Goal: Information Seeking & Learning: Find specific fact

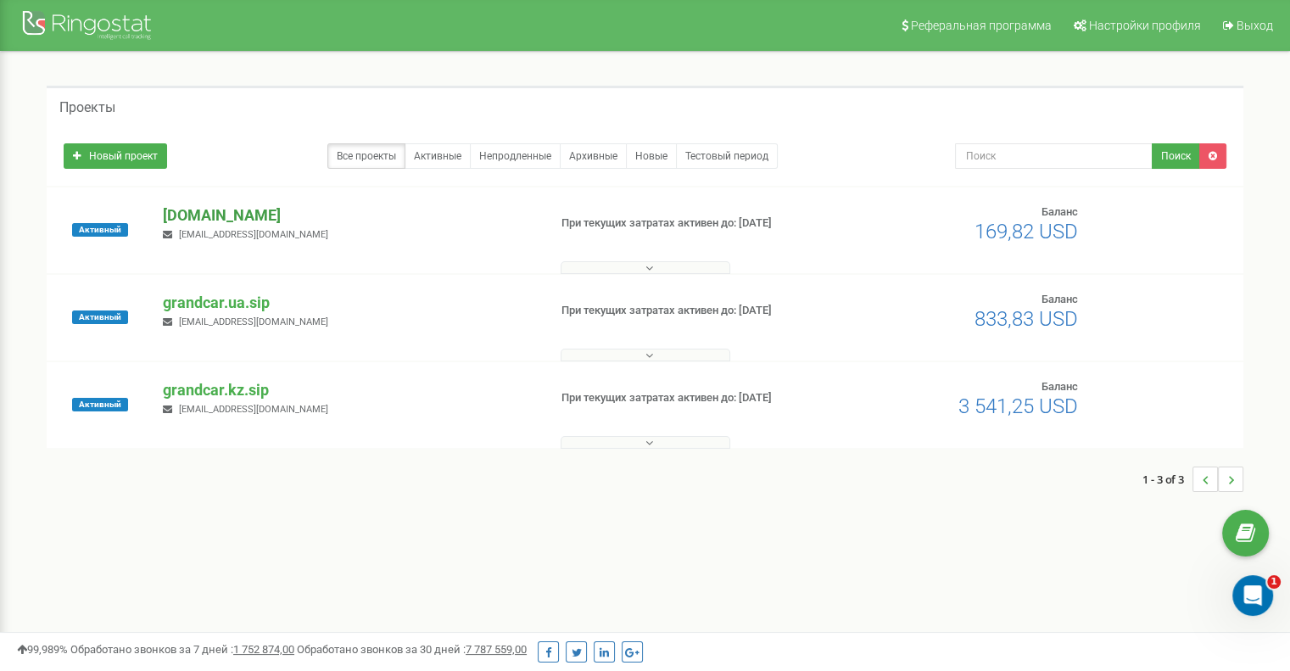
click at [238, 215] on p "[DOMAIN_NAME]" at bounding box center [348, 215] width 371 height 22
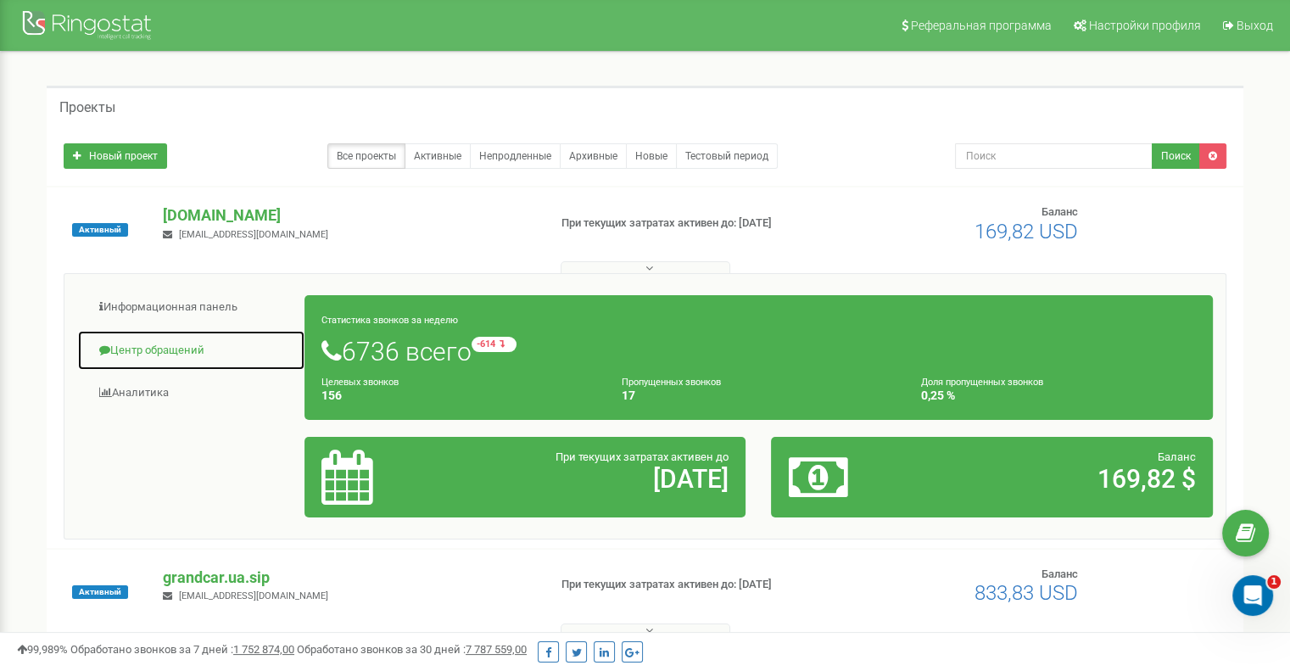
click at [183, 357] on link "Центр обращений" at bounding box center [191, 351] width 228 height 42
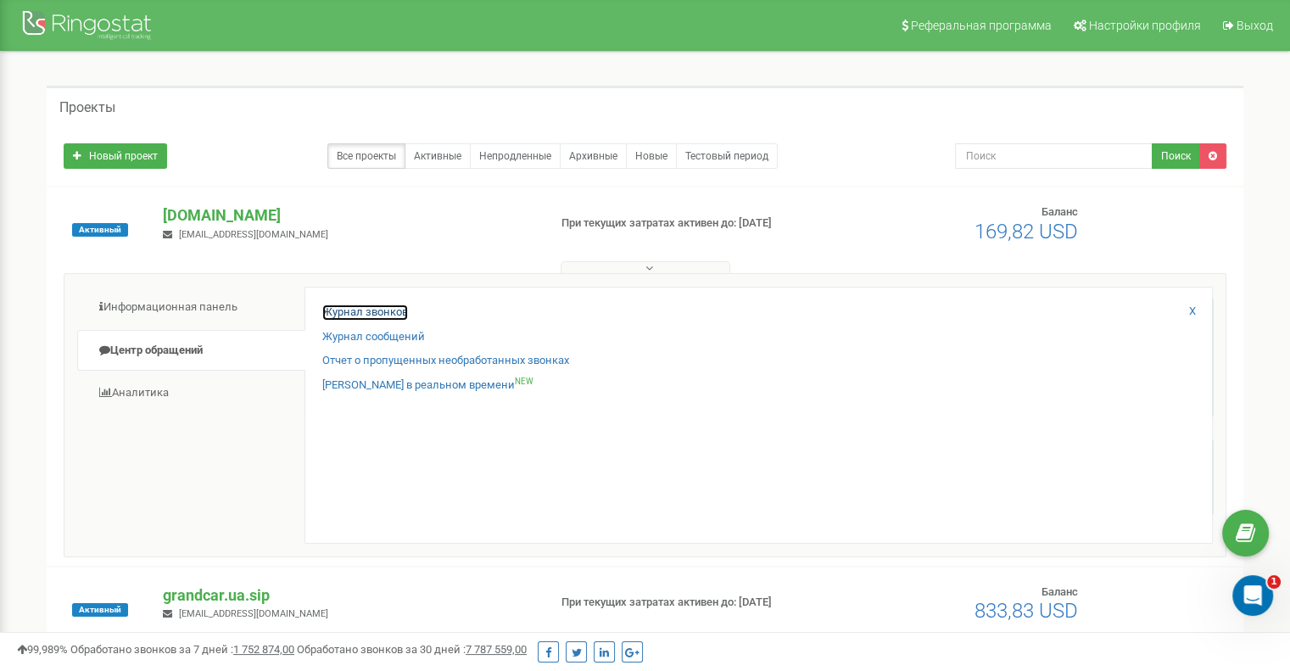
click at [380, 308] on link "Журнал звонков" at bounding box center [365, 312] width 86 height 16
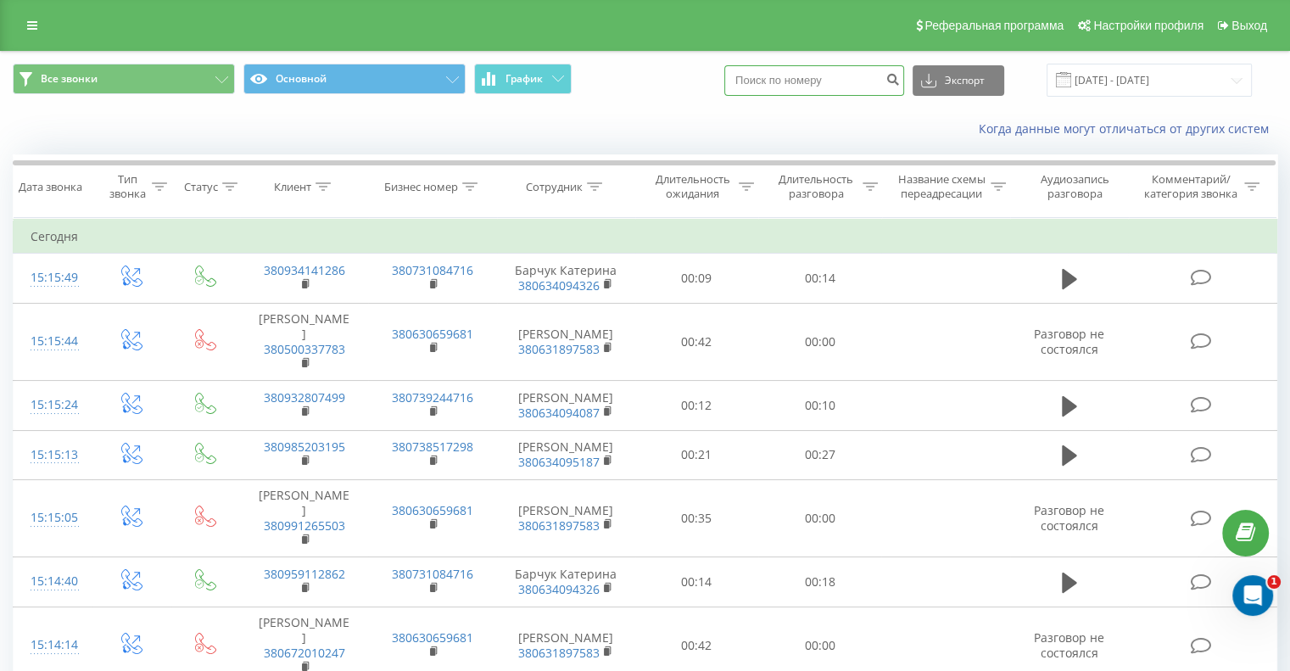
click at [781, 86] on input at bounding box center [814, 80] width 180 height 31
paste input "380 63 165 6218"
type input "380 63 165 6218"
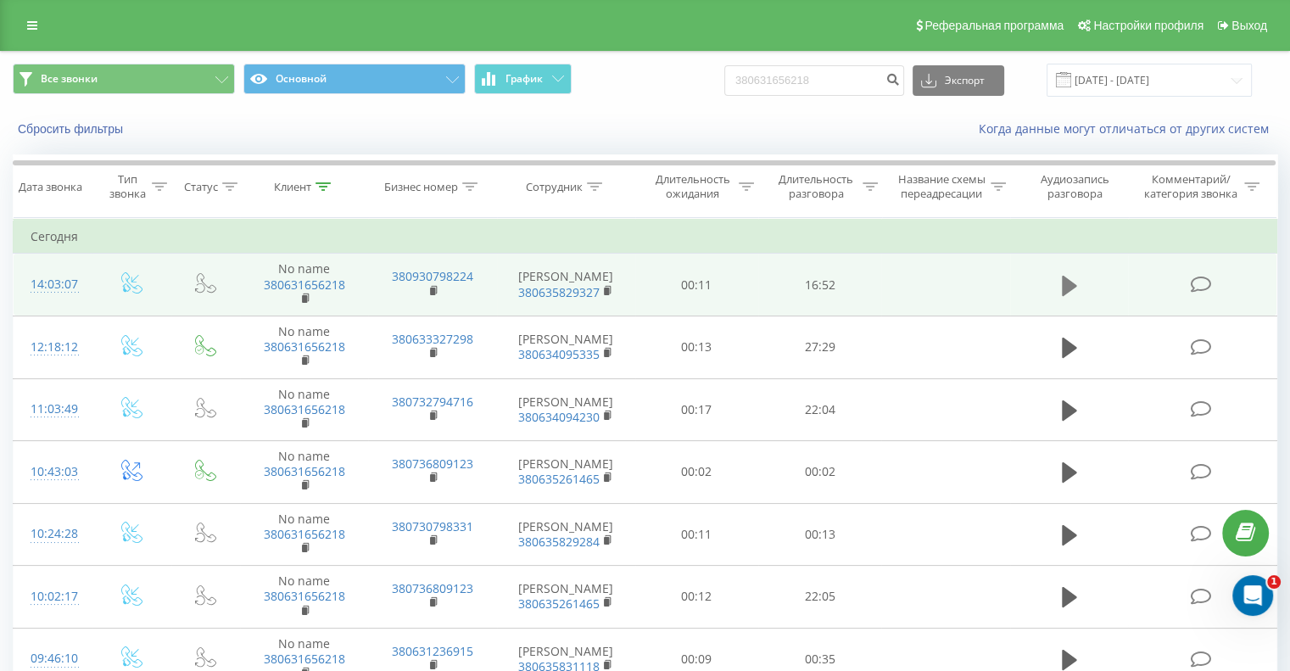
click at [1074, 281] on icon at bounding box center [1069, 286] width 15 height 24
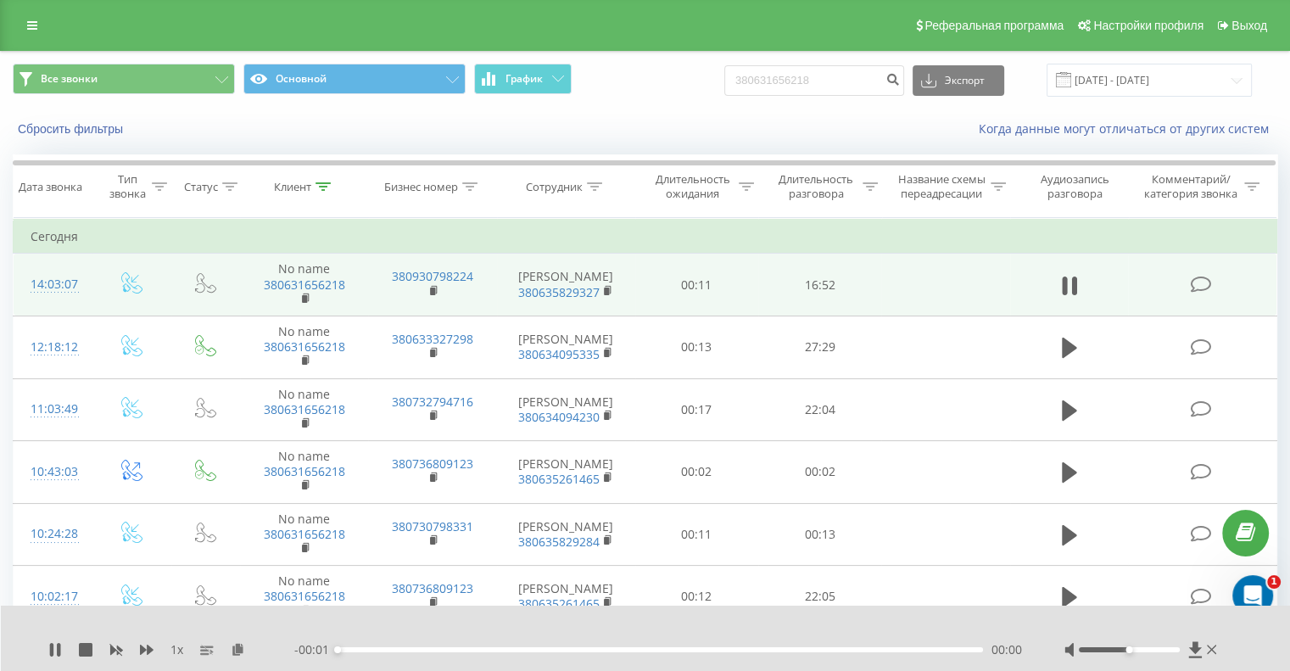
click at [526, 650] on div "00:00" at bounding box center [660, 649] width 645 height 5
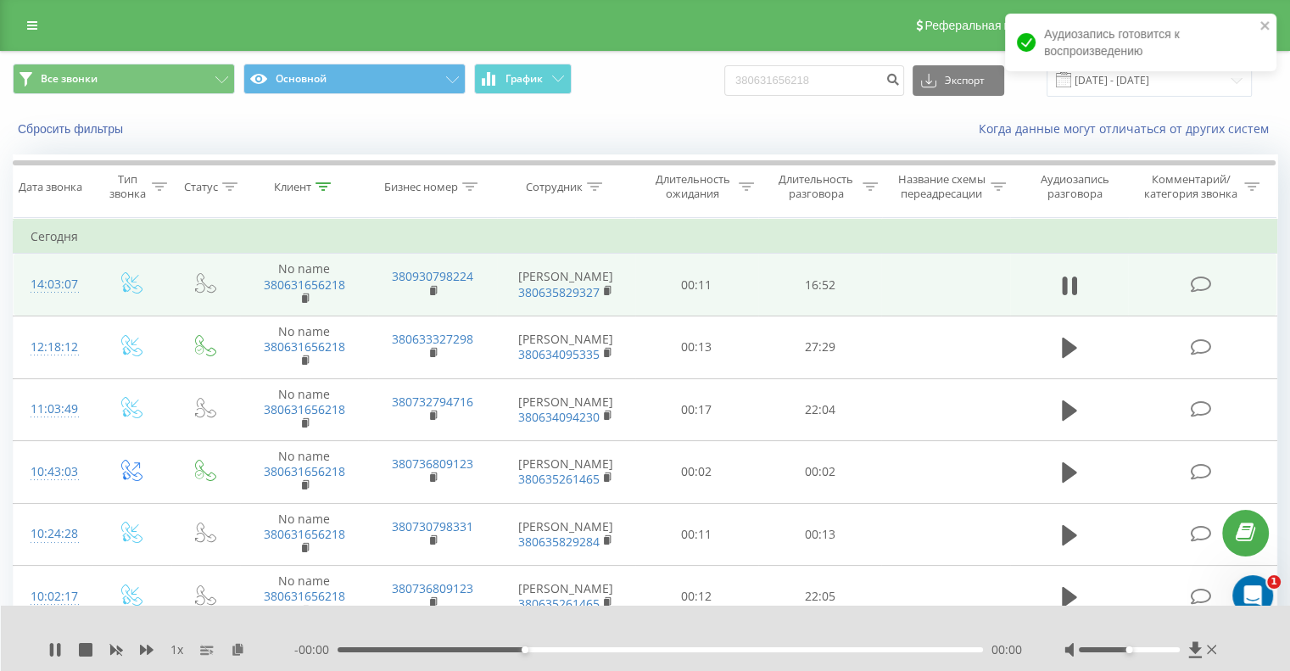
click at [156, 650] on div "1 x" at bounding box center [171, 649] width 246 height 17
click at [153, 649] on div "1 x" at bounding box center [171, 649] width 246 height 17
click at [149, 649] on icon at bounding box center [147, 649] width 14 height 10
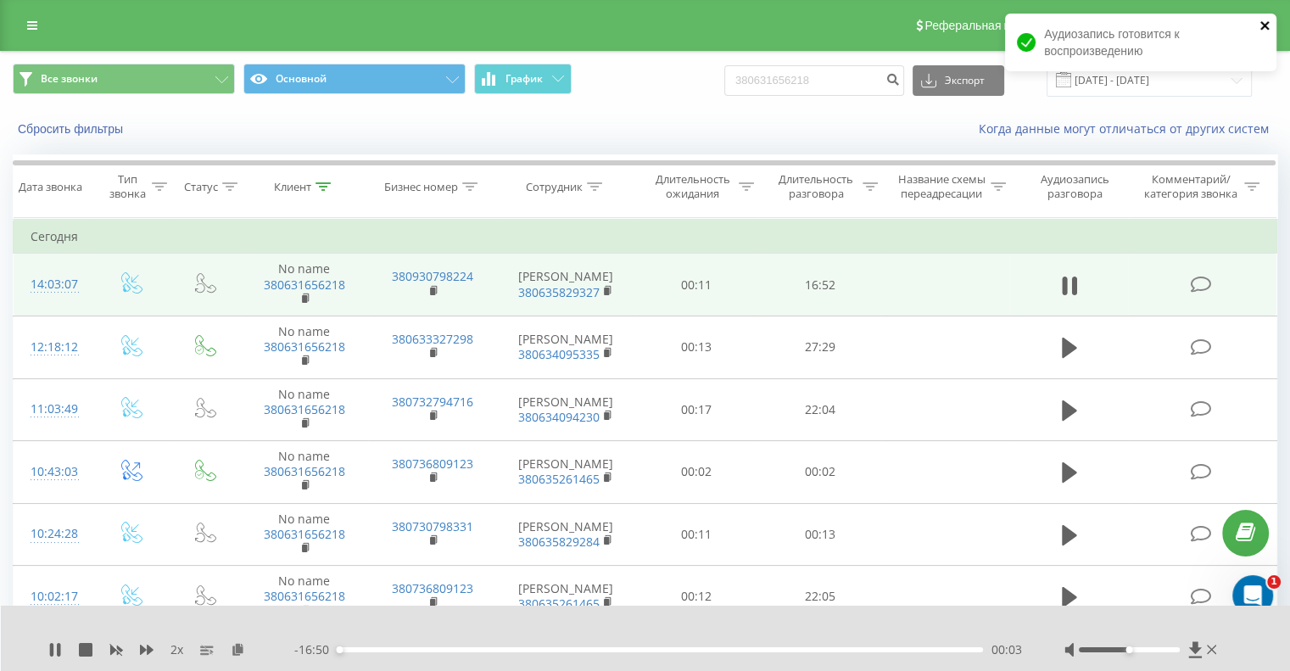
click at [1265, 29] on icon "close" at bounding box center [1265, 26] width 12 height 14
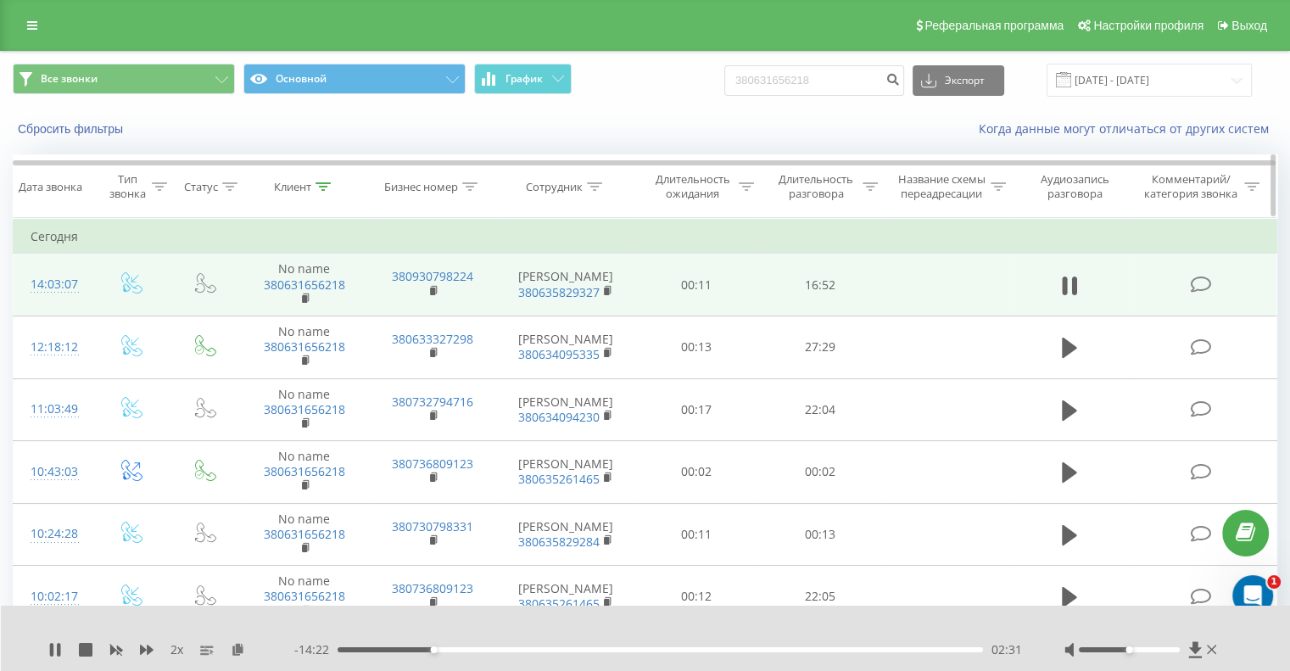
click at [592, 180] on div at bounding box center [594, 187] width 15 height 14
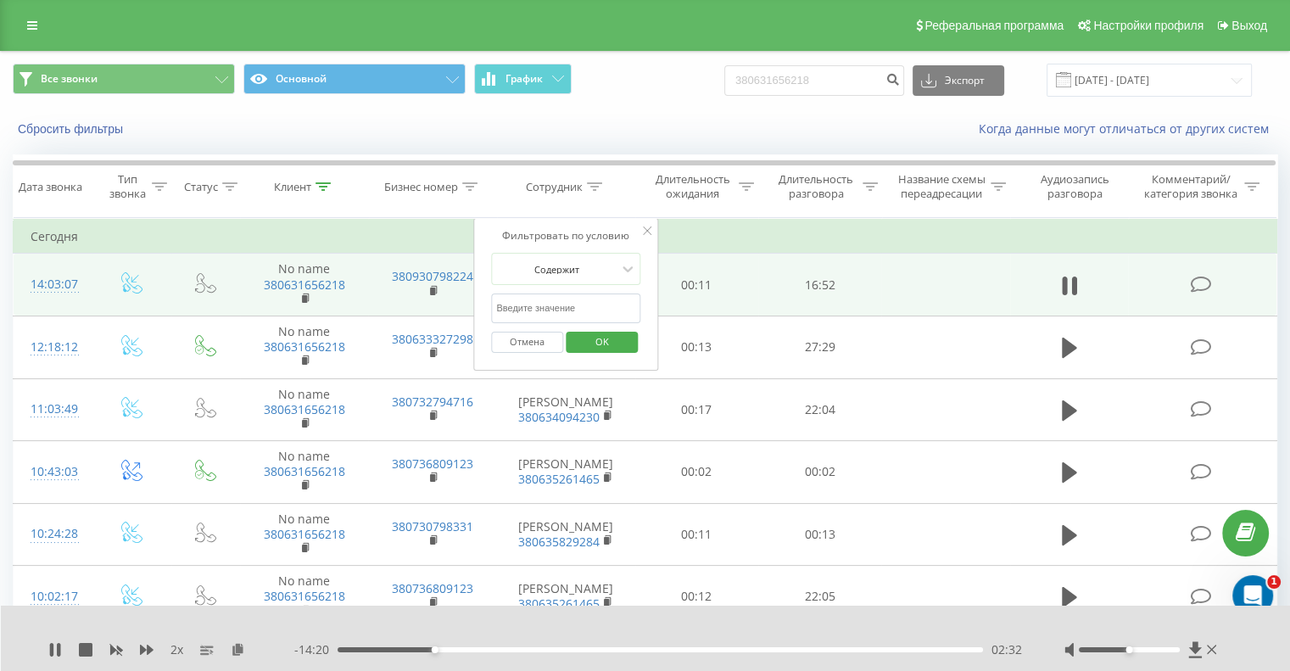
click at [572, 306] on input "text" at bounding box center [565, 308] width 149 height 30
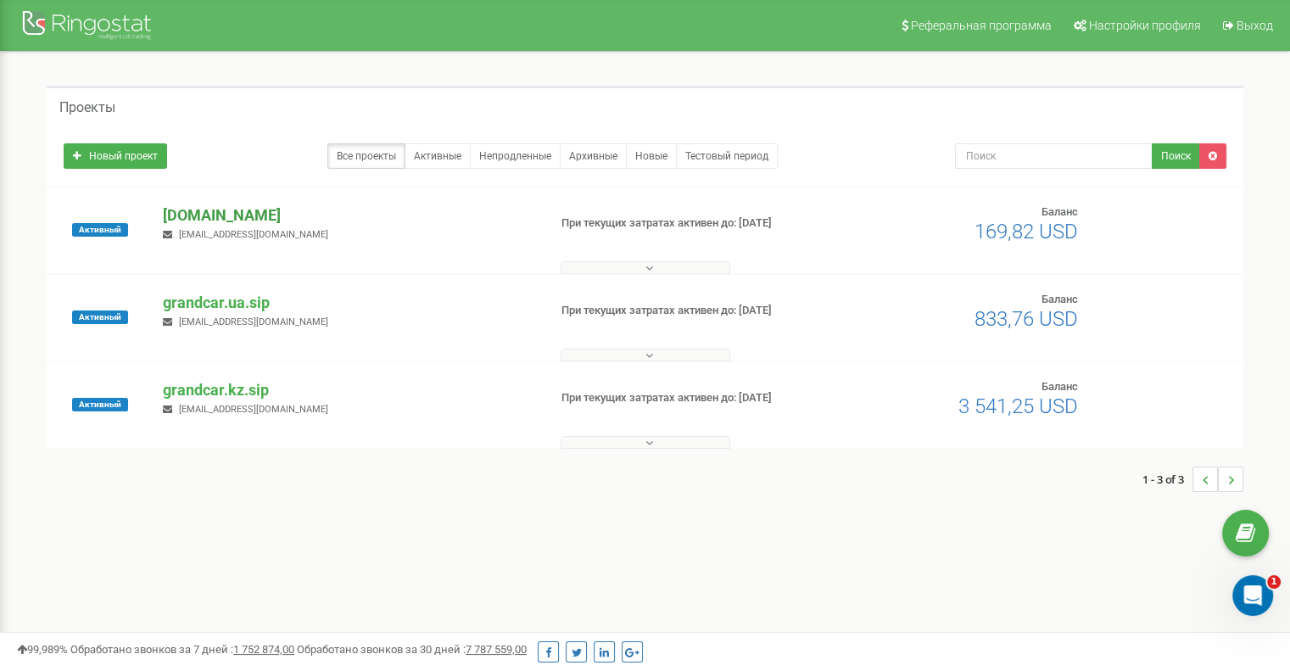
click at [241, 220] on p "[DOMAIN_NAME]" at bounding box center [348, 215] width 371 height 22
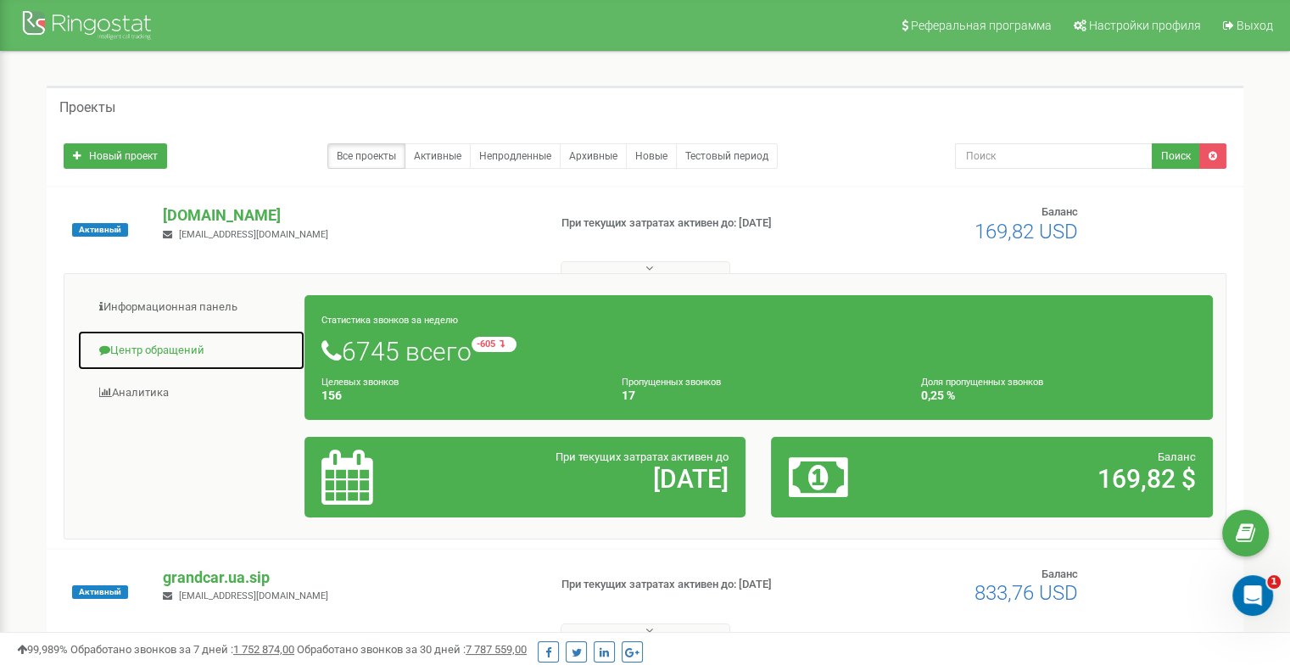
click at [181, 357] on link "Центр обращений" at bounding box center [191, 351] width 228 height 42
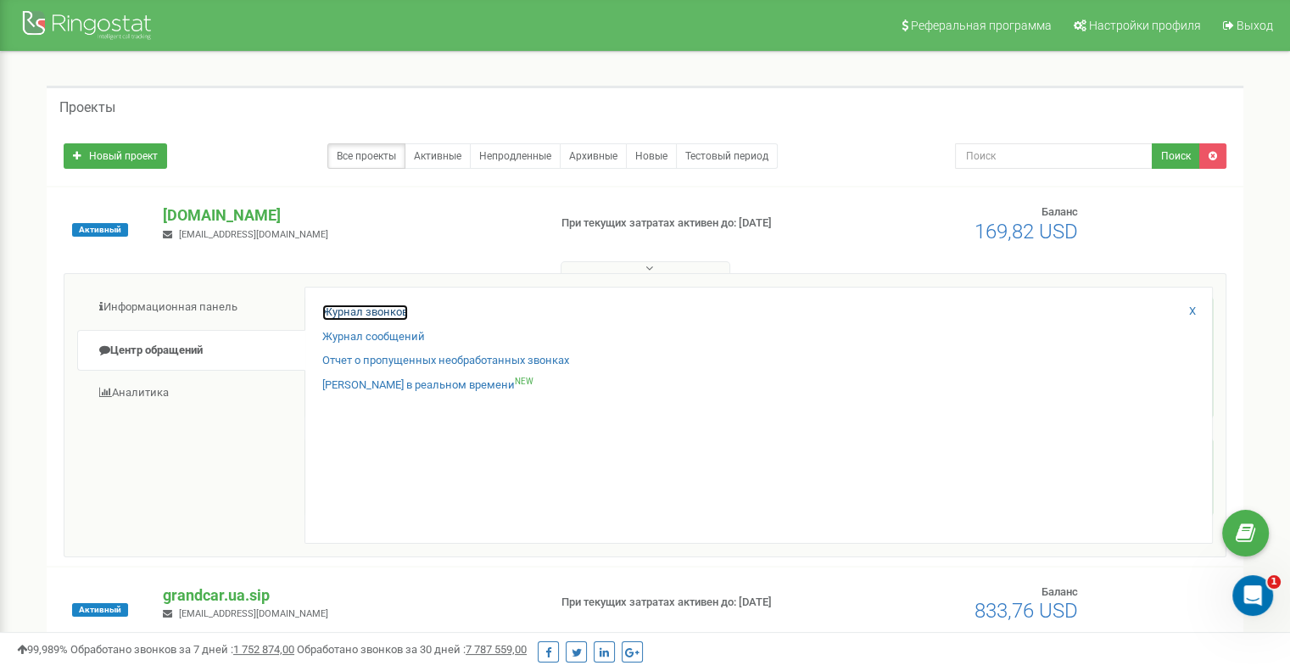
click at [390, 317] on link "Журнал звонков" at bounding box center [365, 312] width 86 height 16
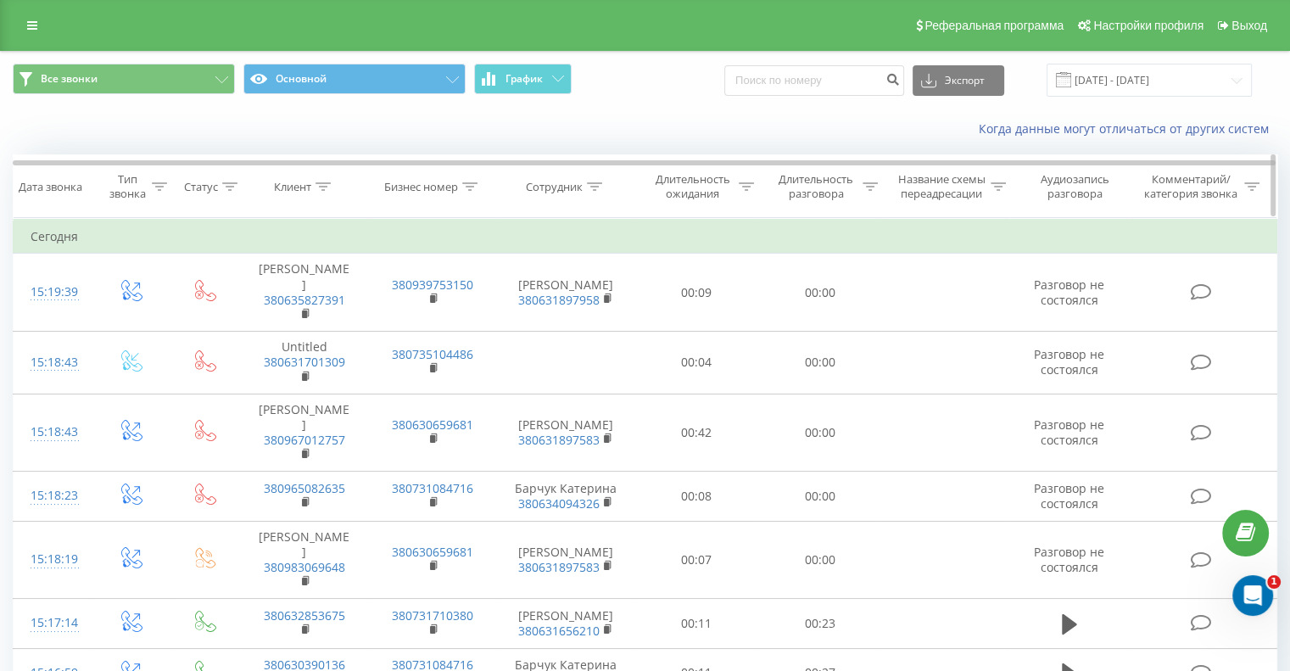
click at [591, 184] on icon at bounding box center [594, 186] width 15 height 8
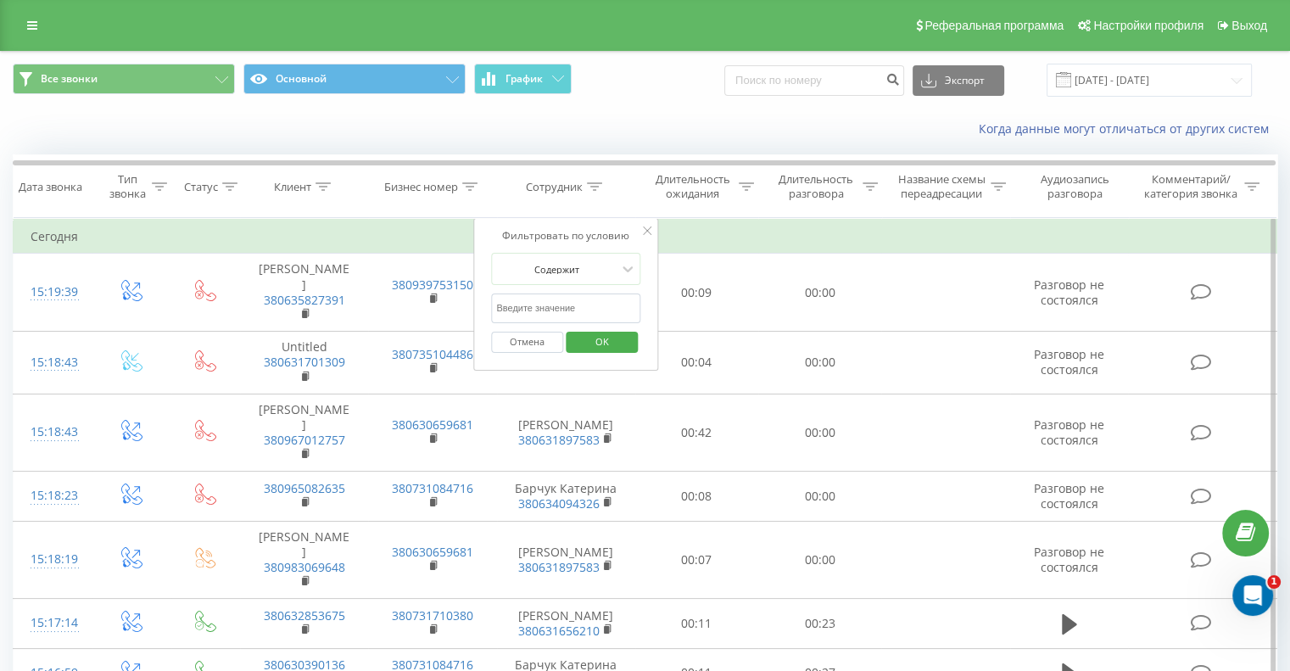
click at [566, 296] on input "text" at bounding box center [565, 308] width 149 height 30
type input "[PERSON_NAME]"
click at [610, 338] on span "OK" at bounding box center [601, 341] width 47 height 26
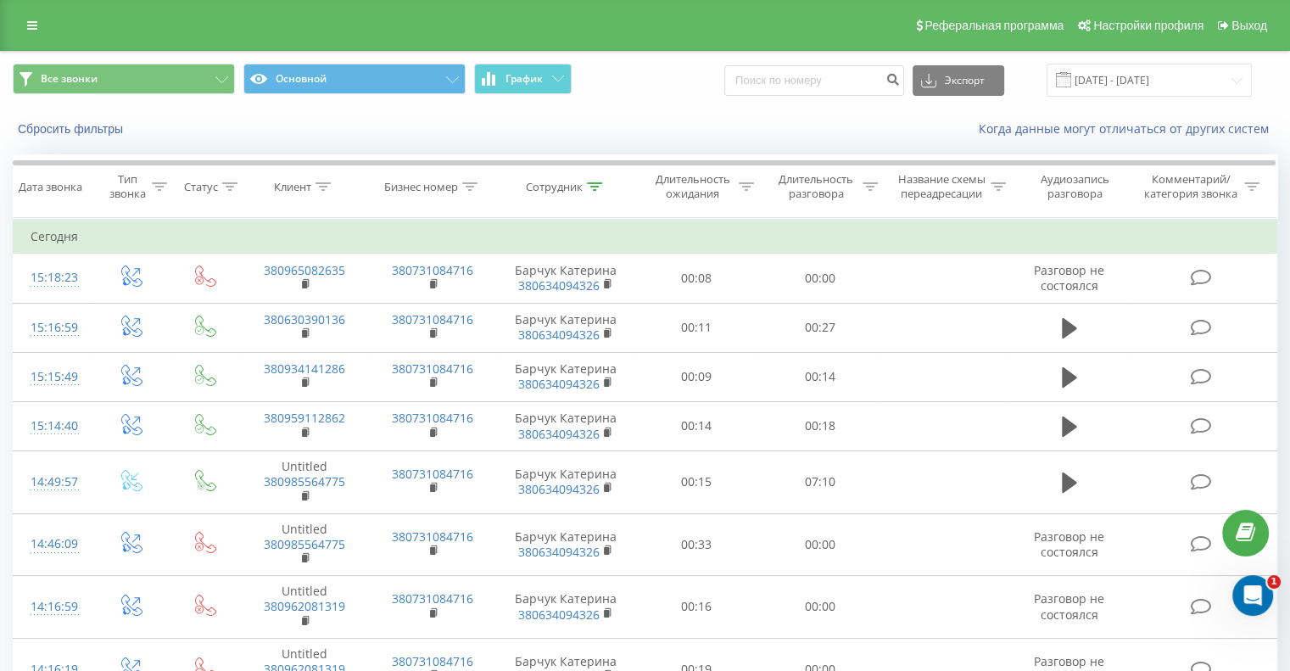
click at [858, 187] on div "Длительность разговора" at bounding box center [825, 186] width 104 height 29
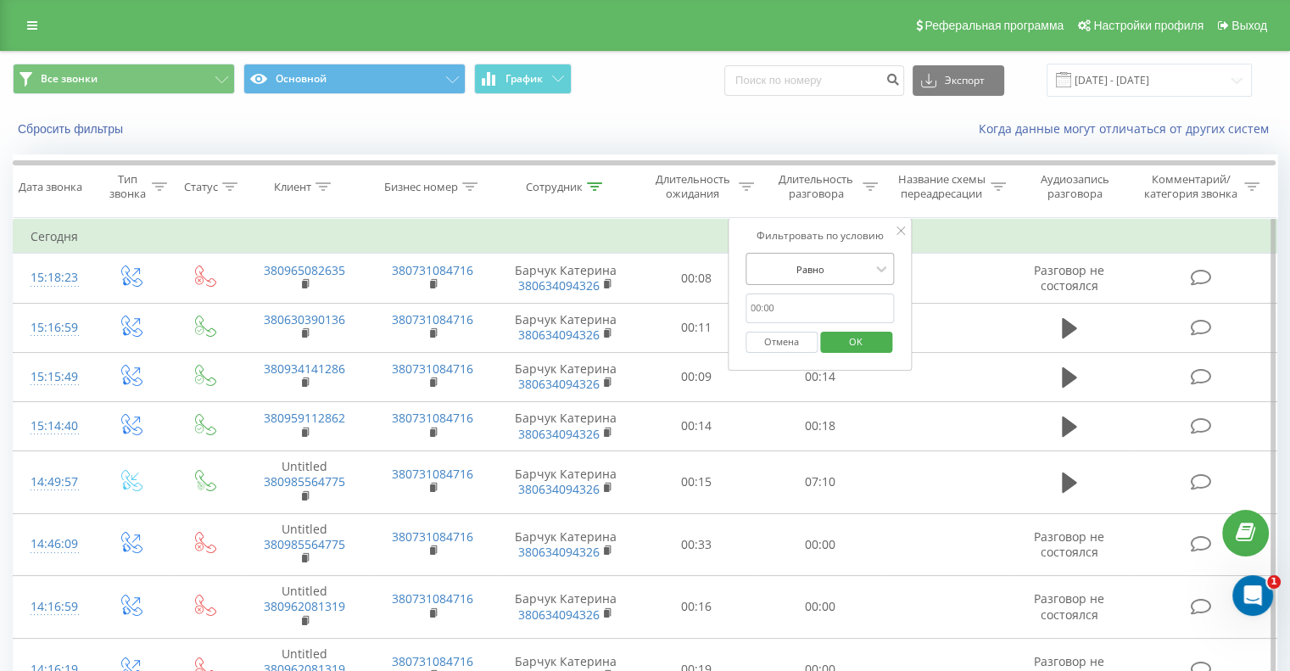
click at [824, 269] on div at bounding box center [810, 269] width 120 height 16
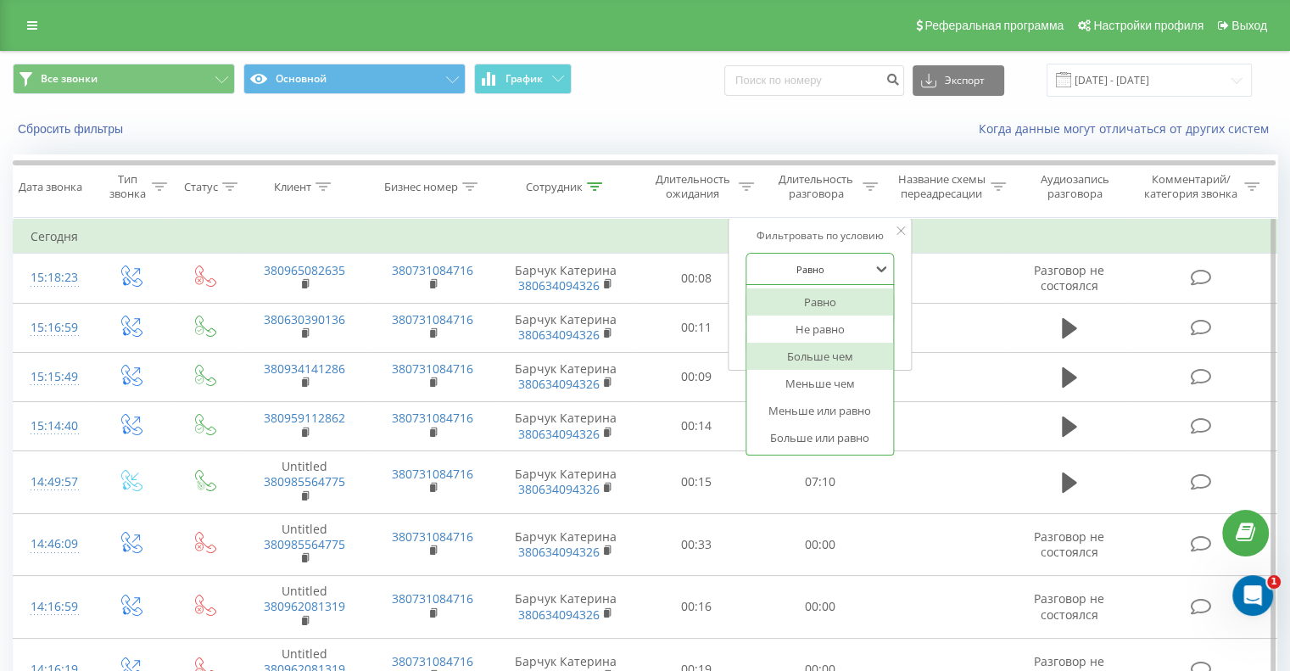
click at [817, 354] on div "Больше чем" at bounding box center [820, 356] width 148 height 27
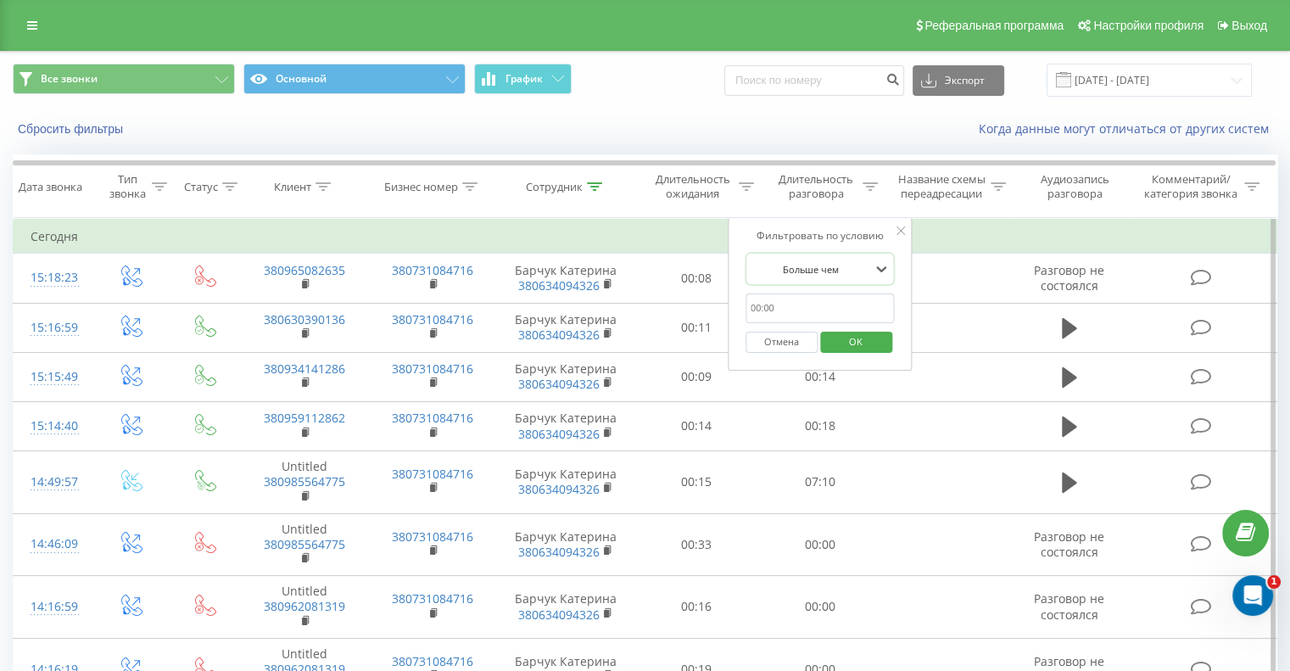
click at [789, 309] on input "text" at bounding box center [819, 308] width 149 height 30
type input "0:02:00"
click at [833, 343] on span "OK" at bounding box center [855, 341] width 47 height 26
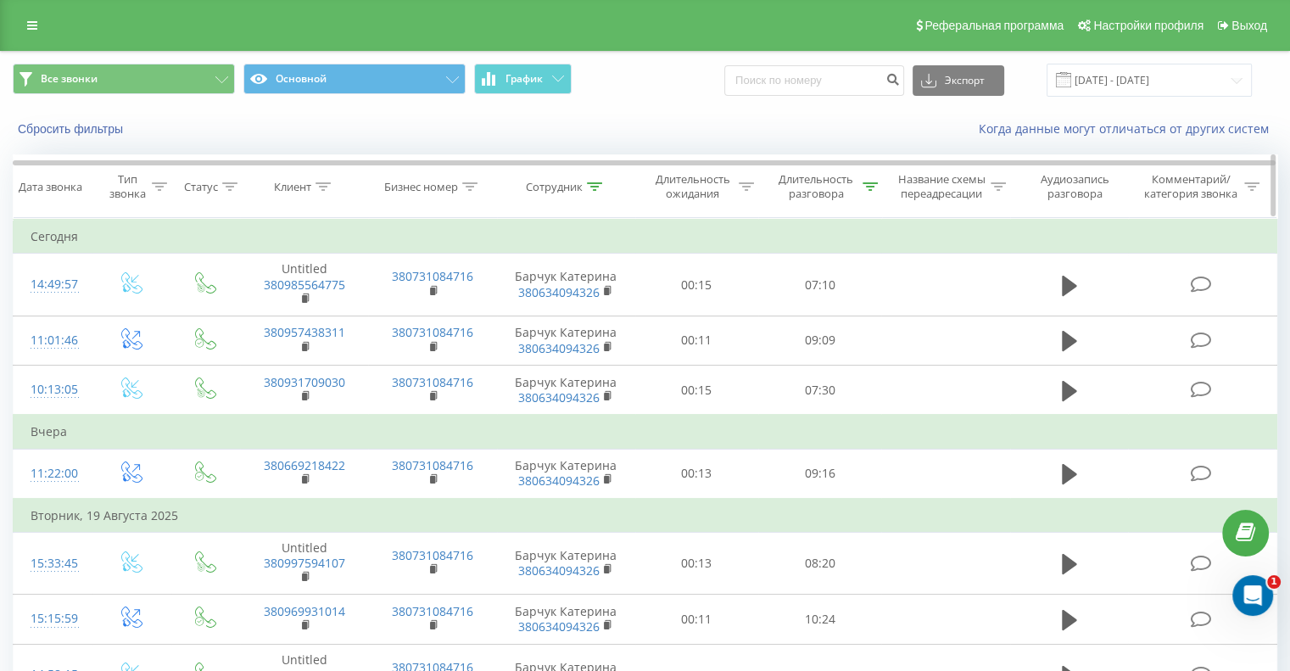
click at [593, 191] on div at bounding box center [594, 187] width 15 height 14
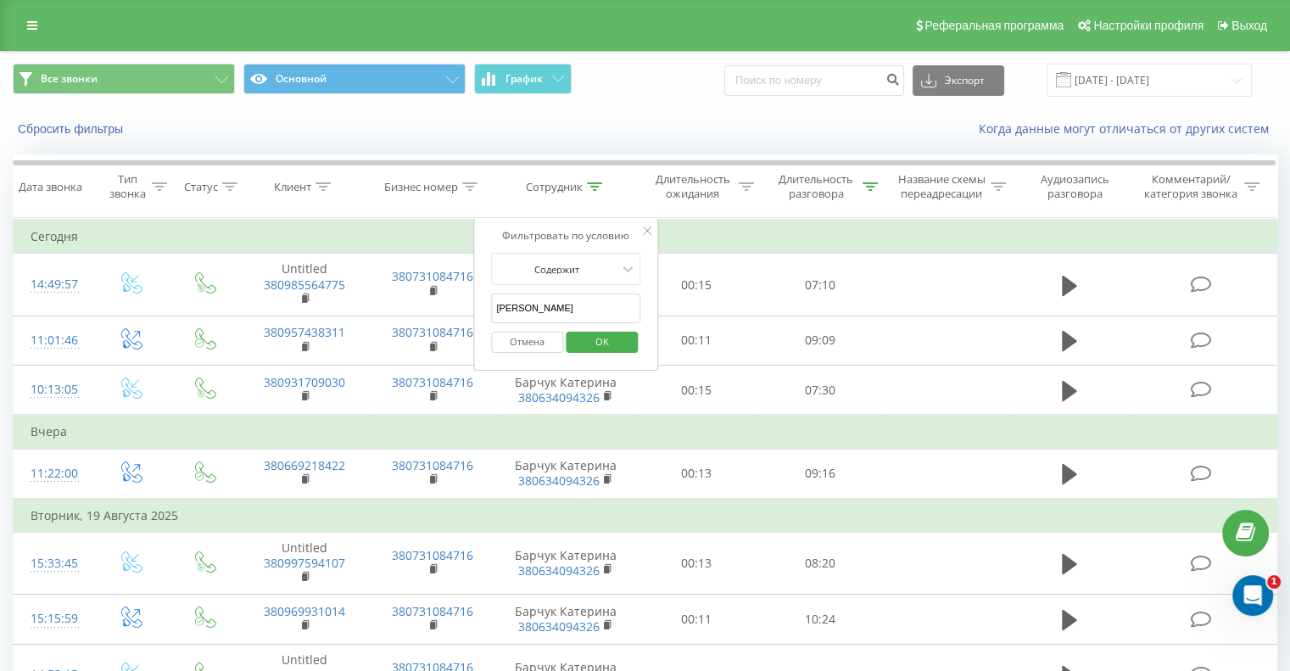
click at [563, 304] on input "[PERSON_NAME]" at bounding box center [565, 308] width 149 height 30
type input "б"
click at [589, 342] on span "OK" at bounding box center [601, 341] width 47 height 26
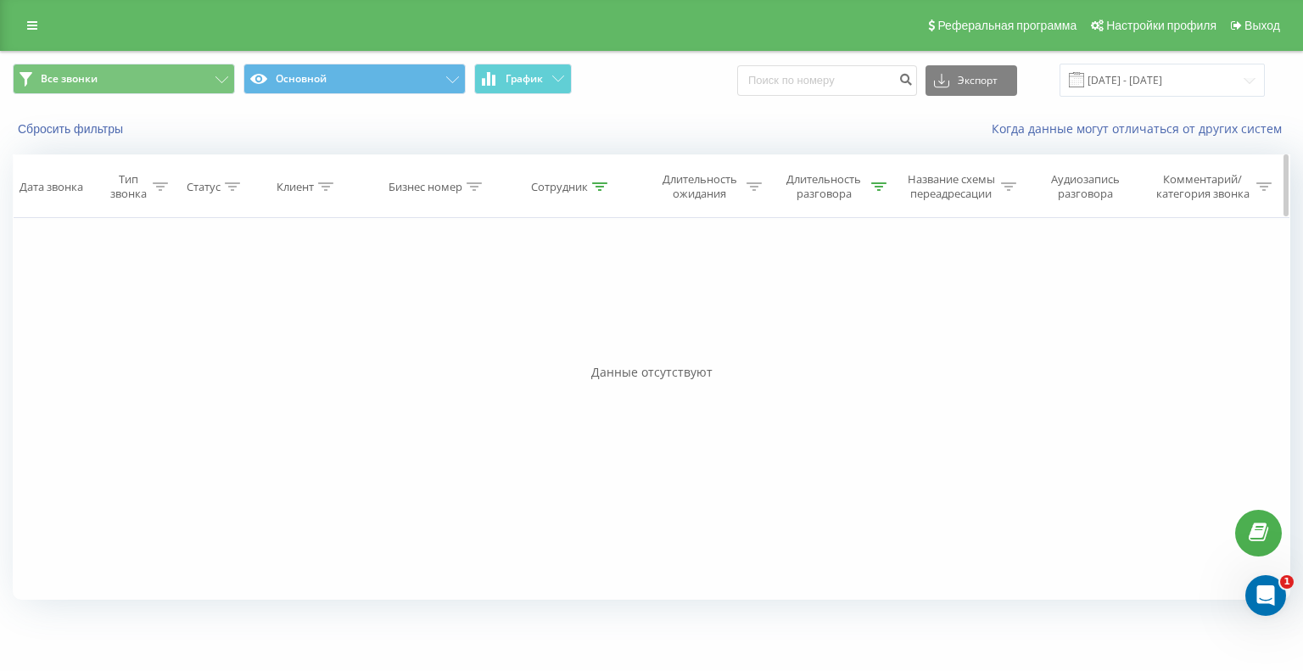
click at [597, 187] on icon at bounding box center [599, 186] width 15 height 8
click at [556, 308] on input "зайцева" at bounding box center [571, 308] width 149 height 30
type input "з"
type input "Zait"
click at [589, 338] on span "OK" at bounding box center [606, 341] width 47 height 26
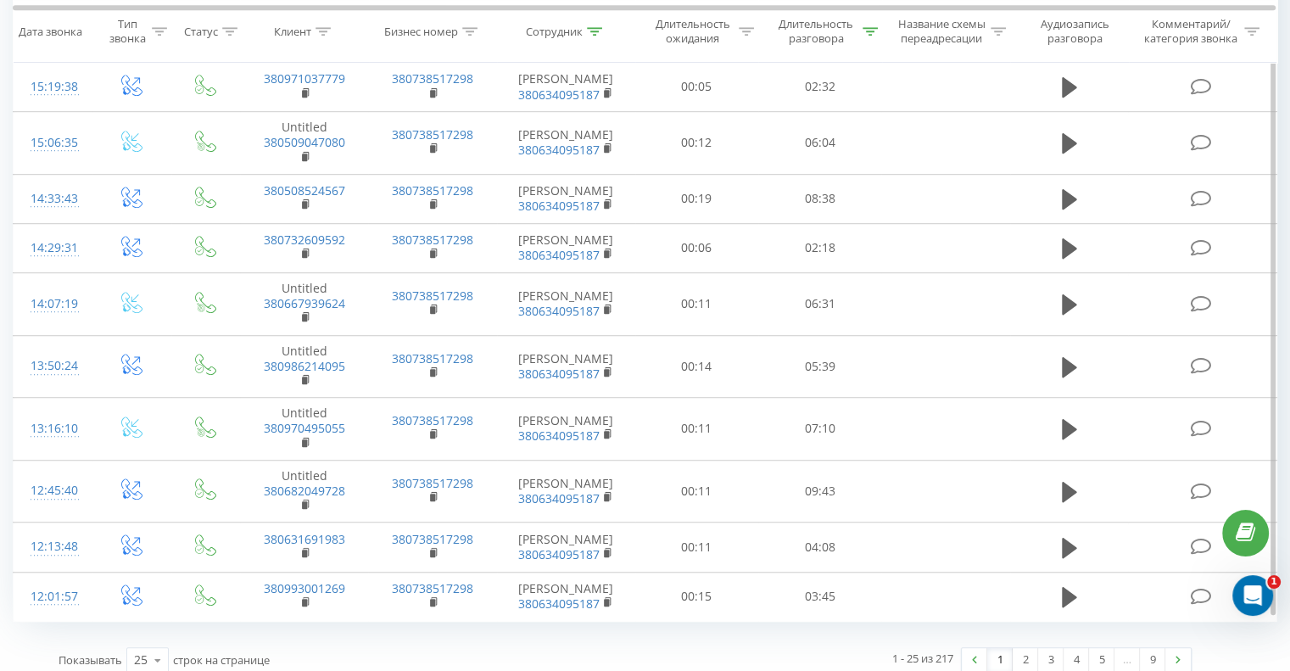
scroll to position [1125, 0]
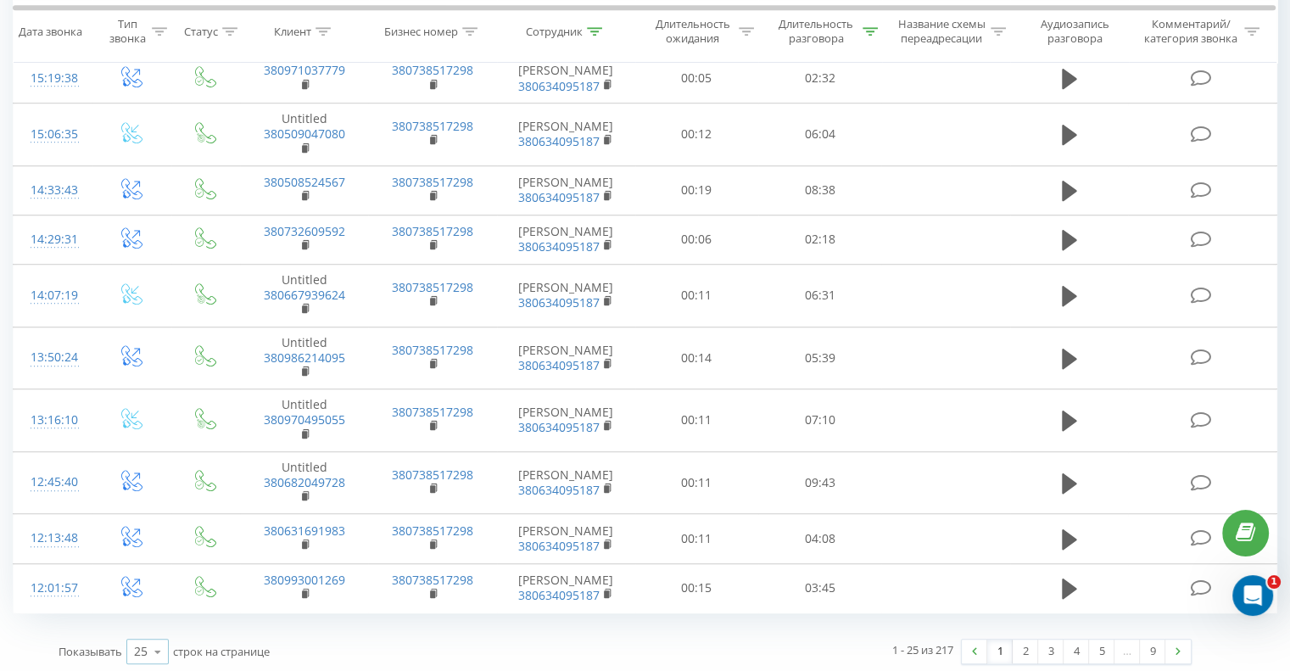
click at [162, 646] on icon at bounding box center [157, 651] width 25 height 33
click at [154, 621] on span "100" at bounding box center [144, 627] width 20 height 16
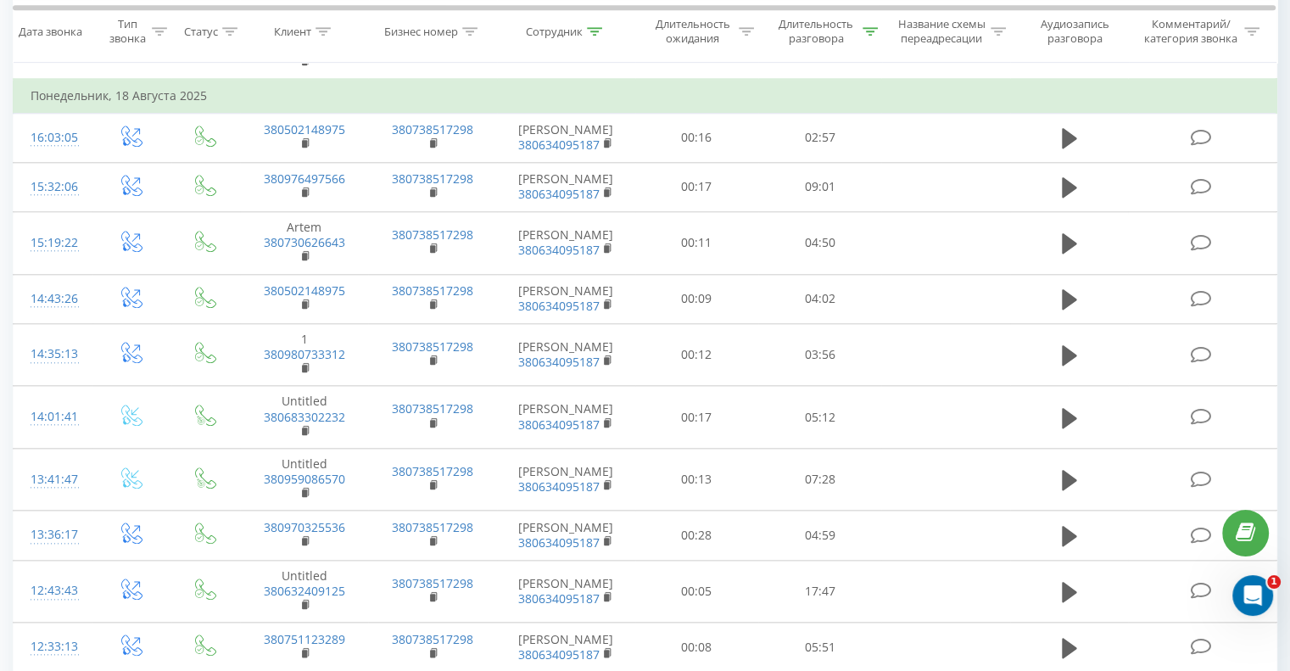
scroll to position [1549, 0]
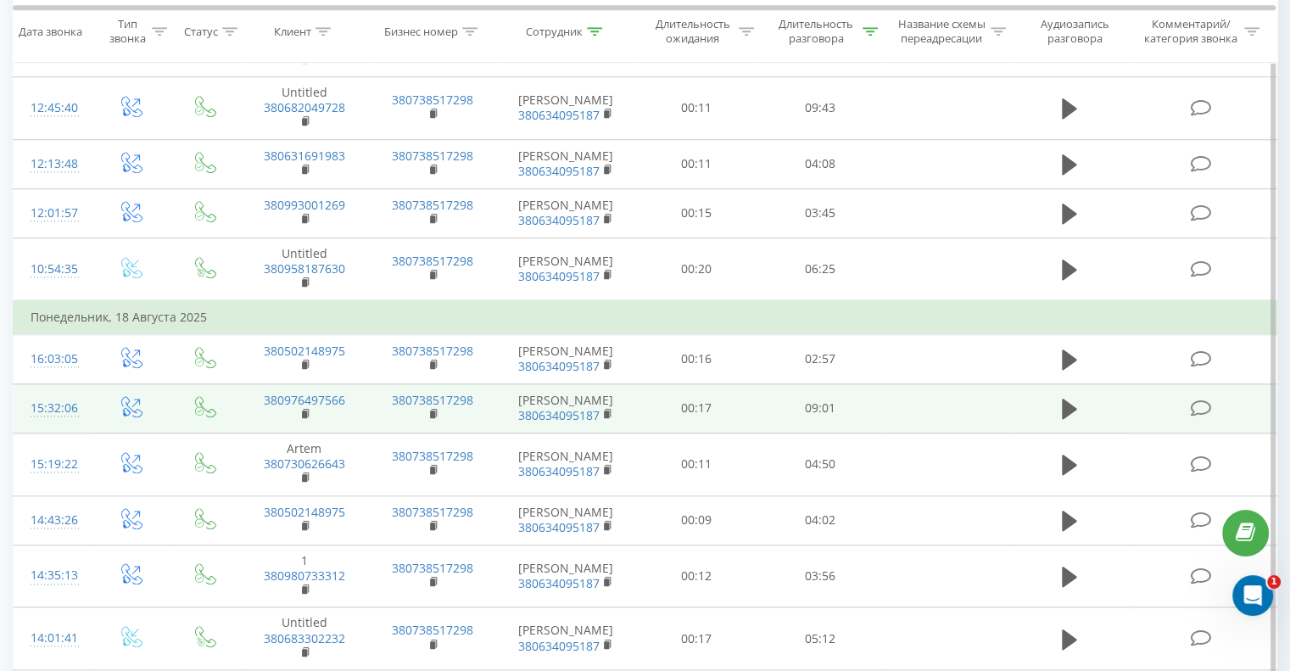
click at [652, 399] on td "00:17" at bounding box center [696, 407] width 123 height 49
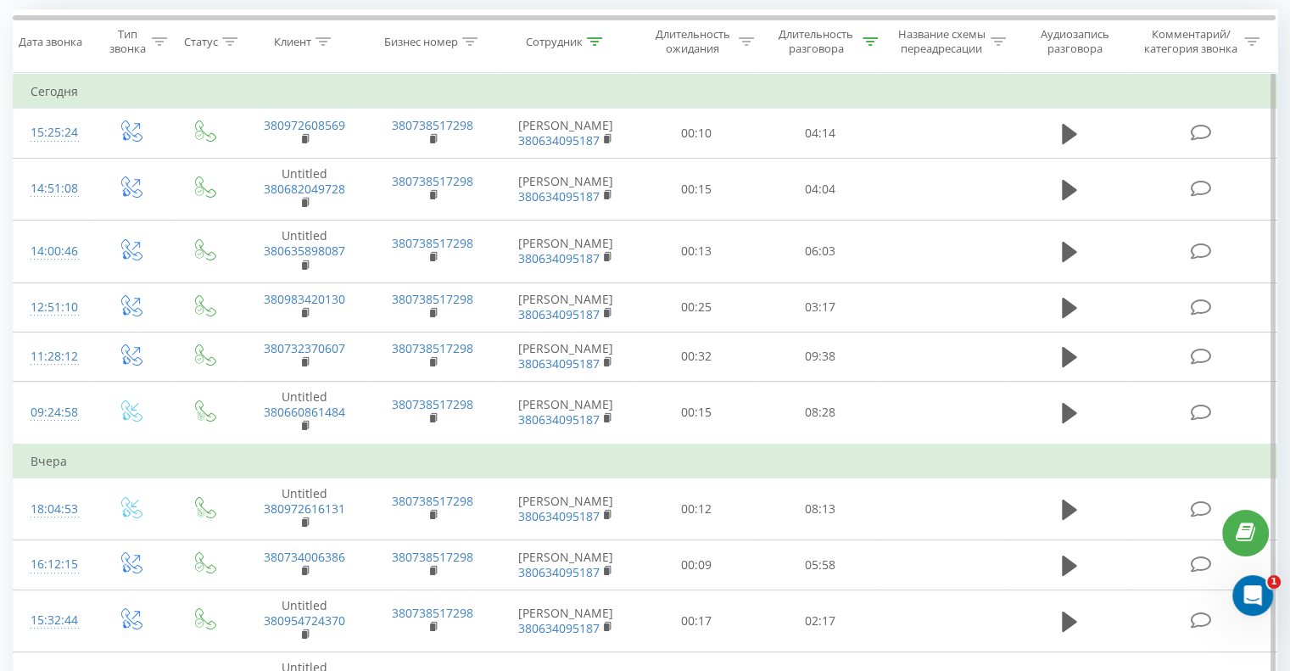
scroll to position [0, 0]
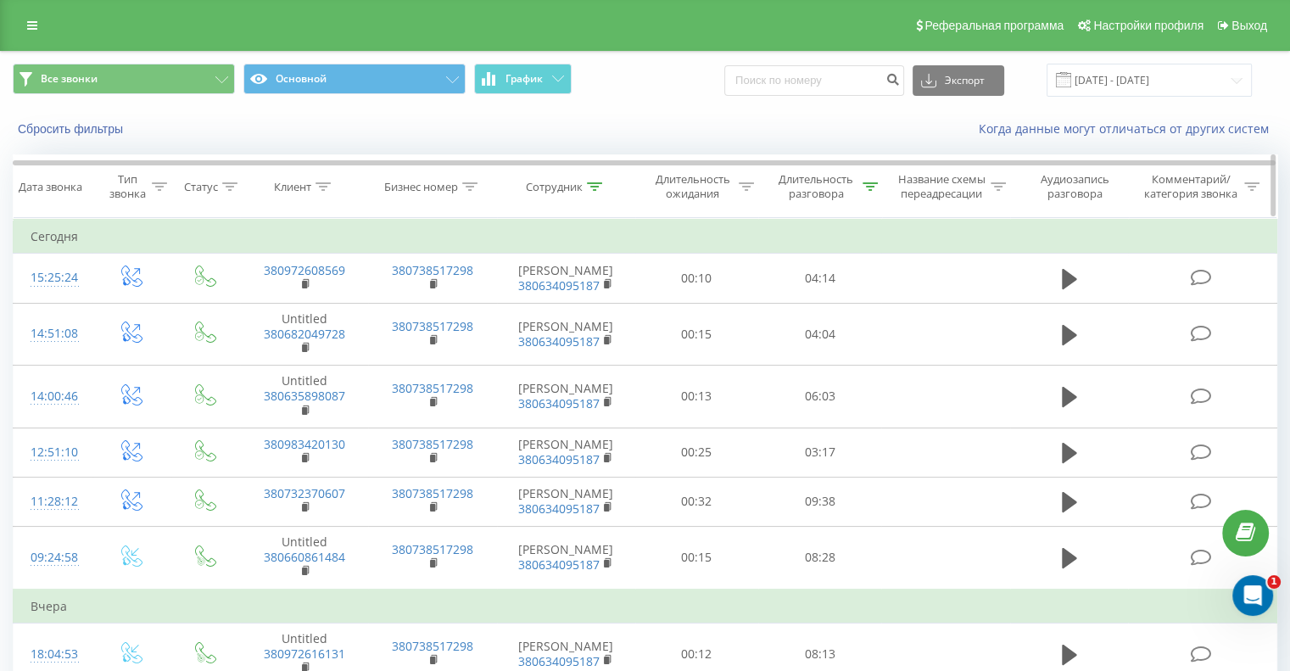
click at [874, 187] on icon at bounding box center [869, 186] width 15 height 8
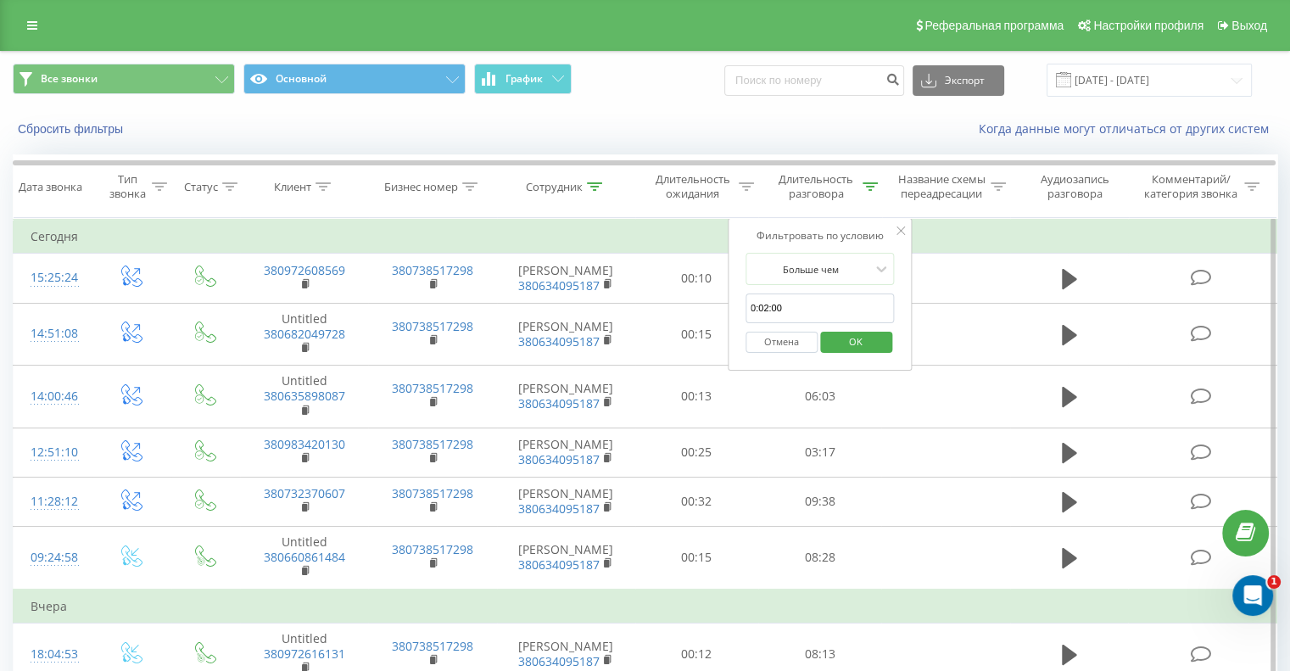
click at [767, 310] on input "0:02:00" at bounding box center [819, 308] width 149 height 30
type input "0:01:00"
click at [862, 346] on span "OK" at bounding box center [855, 341] width 47 height 26
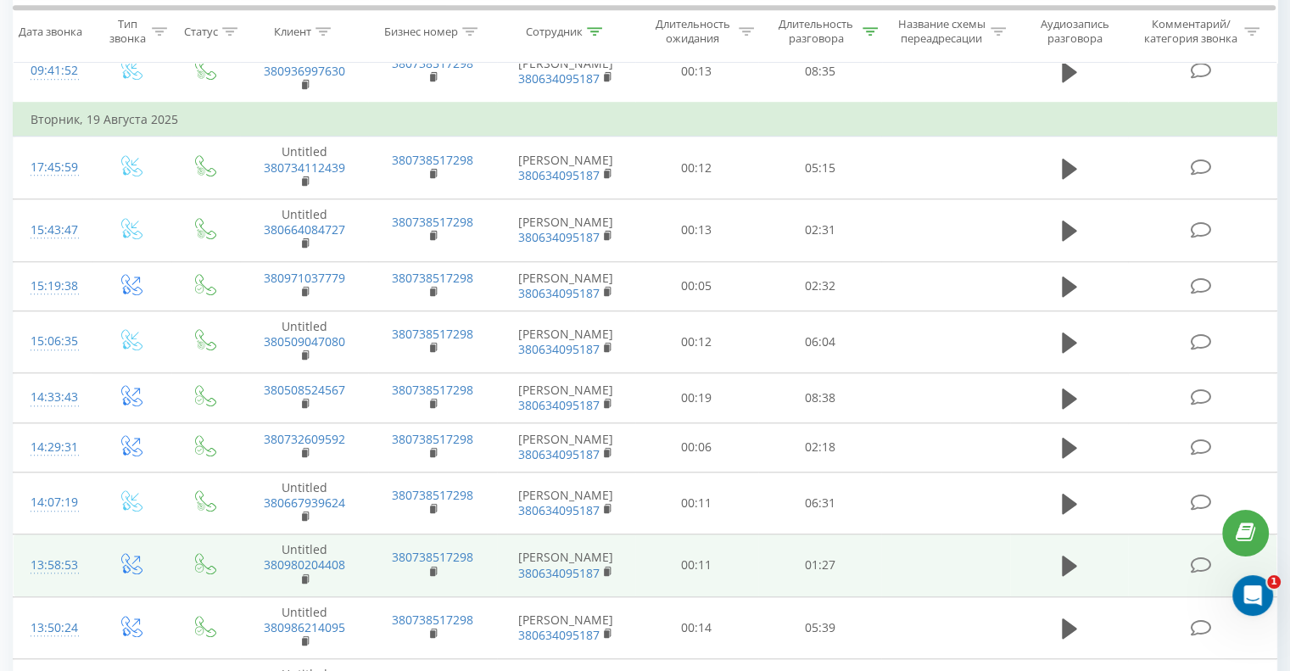
scroll to position [1357, 0]
